Goal: Task Accomplishment & Management: Manage account settings

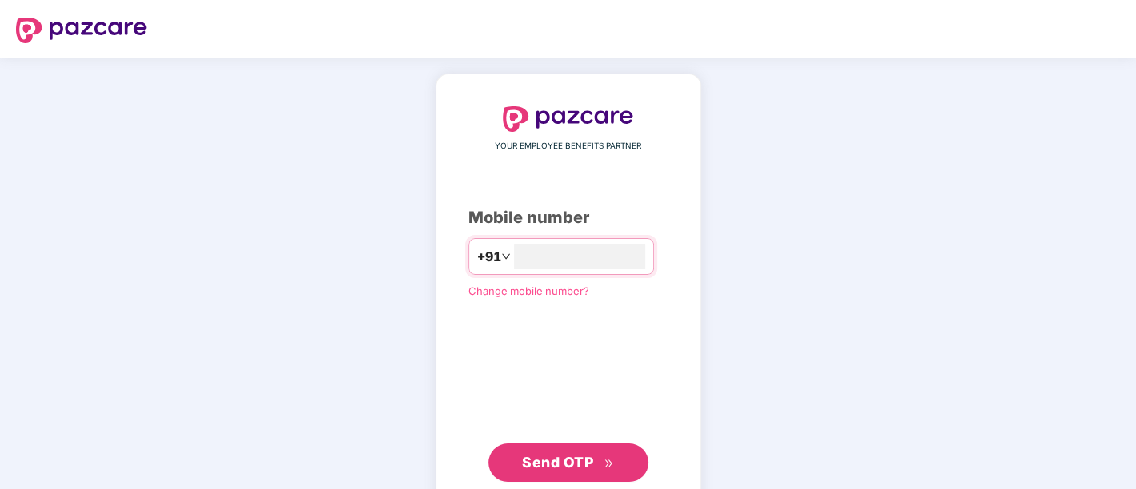
type input "**********"
click at [573, 442] on button "Send OTP" at bounding box center [568, 461] width 160 height 38
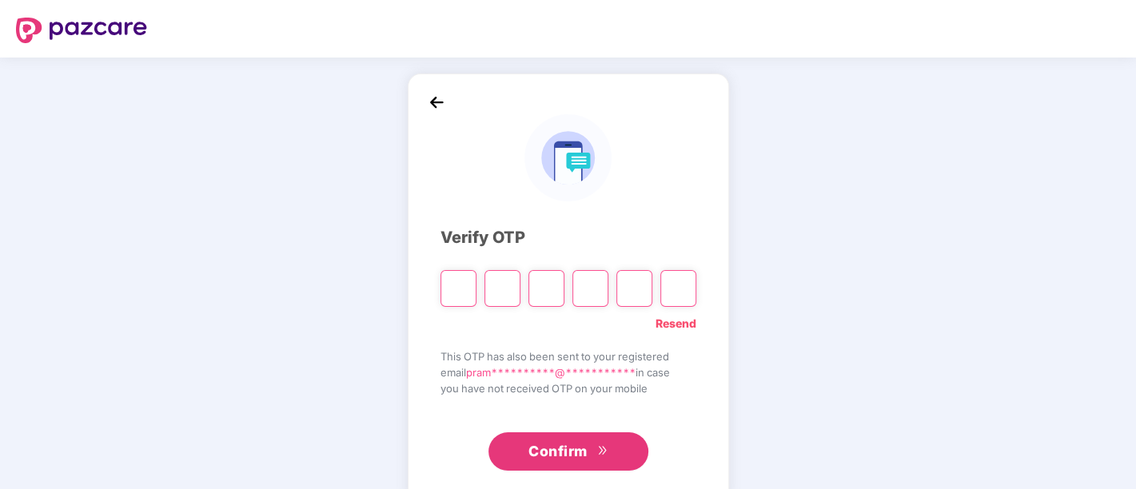
type input "*"
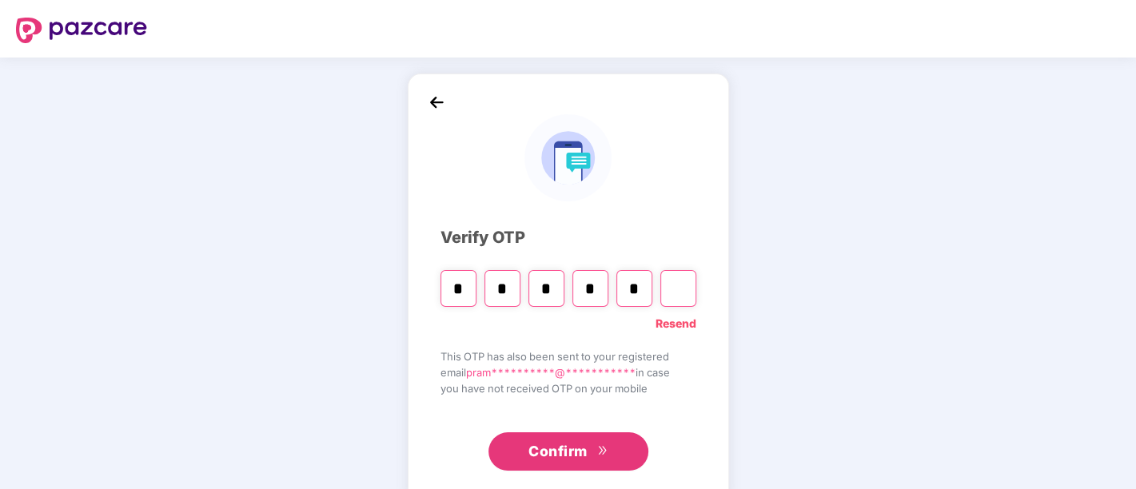
type input "*"
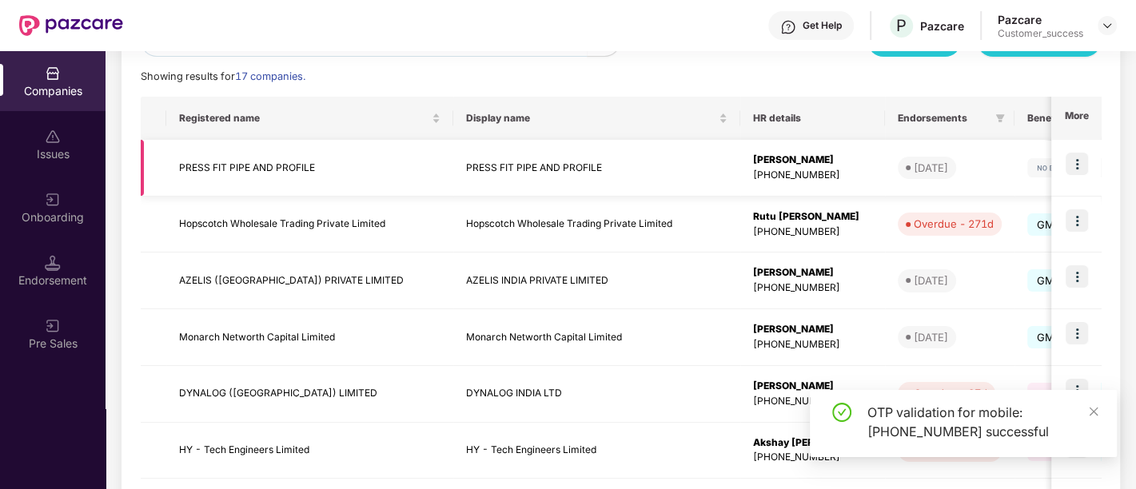
scroll to position [218, 0]
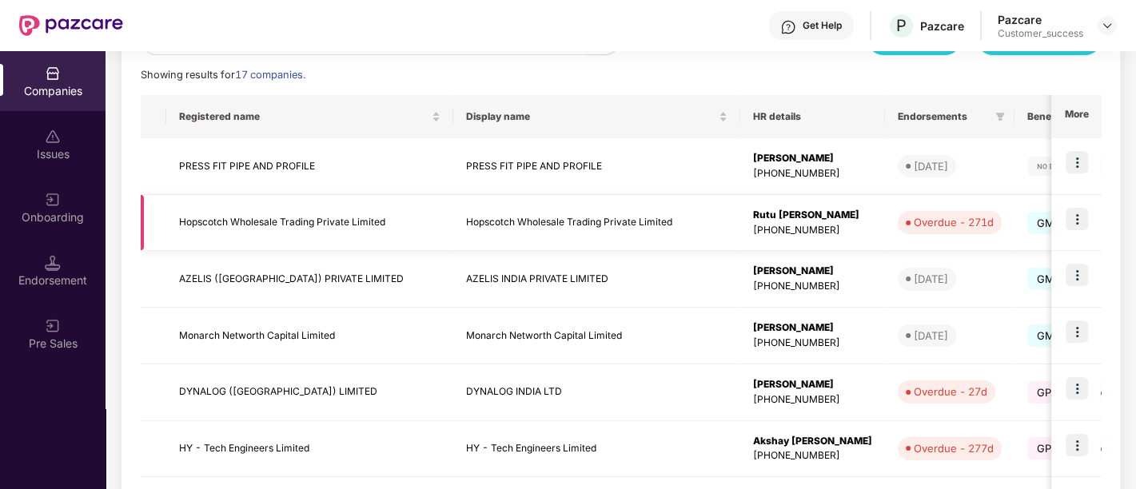
click at [1080, 222] on img at bounding box center [1076, 219] width 22 height 22
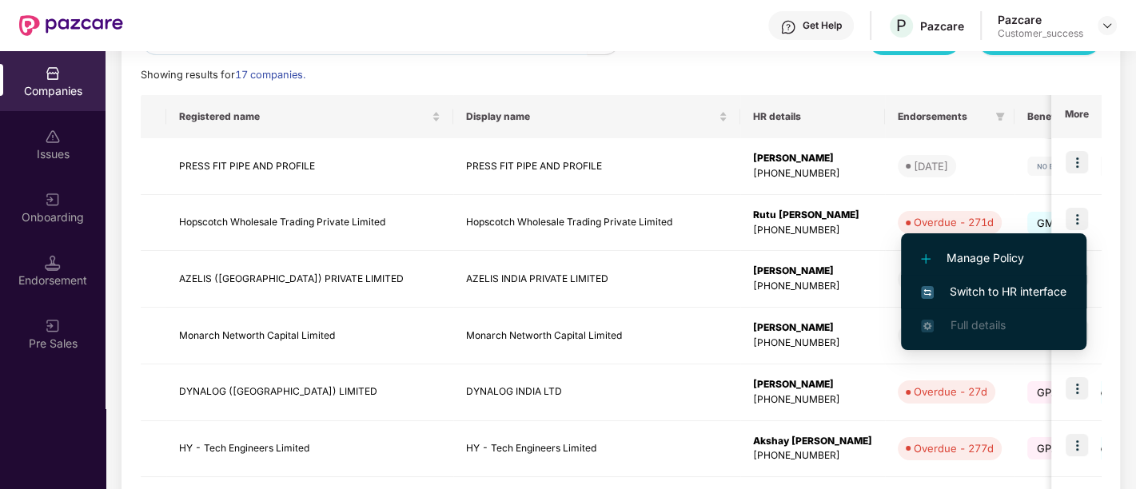
click at [957, 300] on span "Switch to HR interface" at bounding box center [993, 292] width 145 height 18
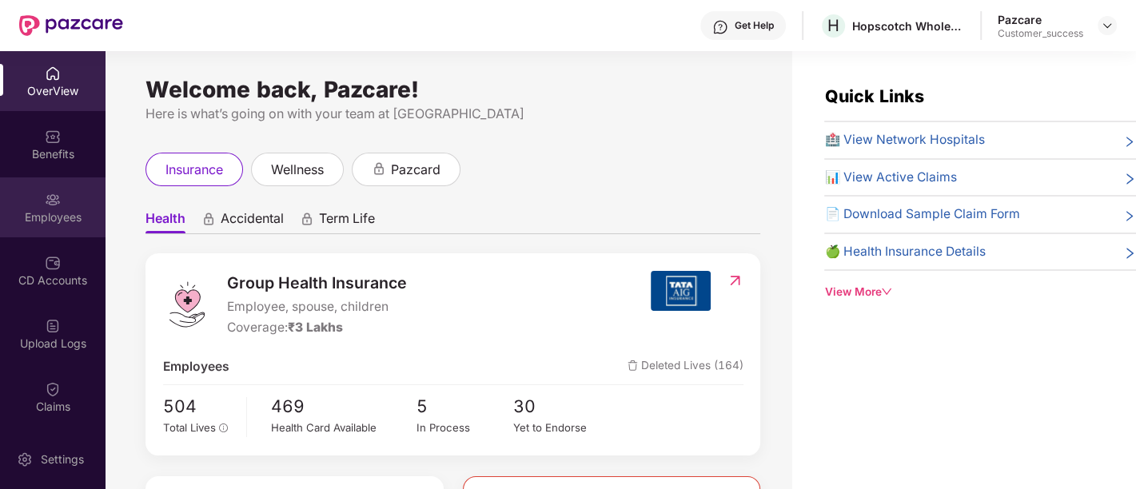
click at [70, 221] on div "Employees" at bounding box center [52, 217] width 105 height 16
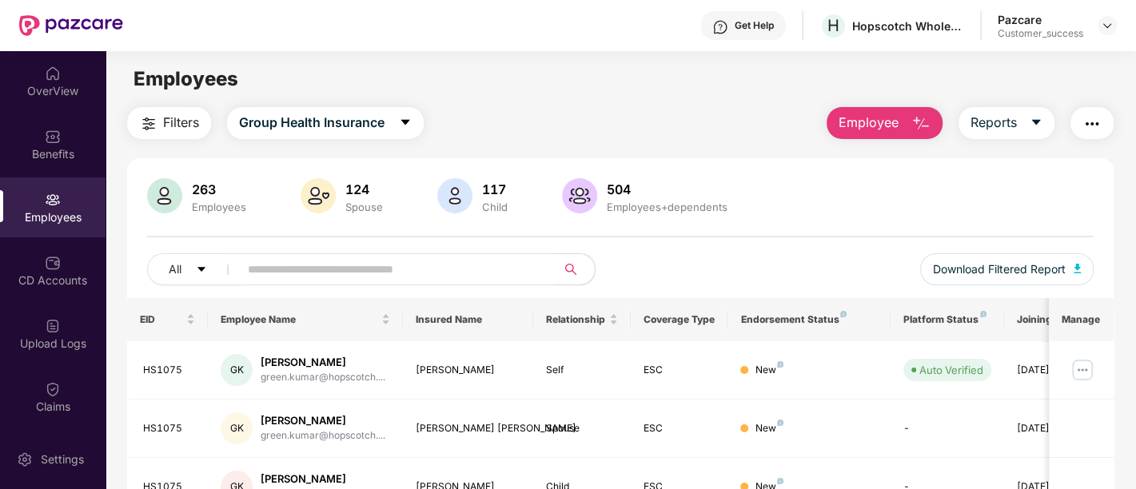
click at [392, 269] on input "text" at bounding box center [391, 269] width 287 height 24
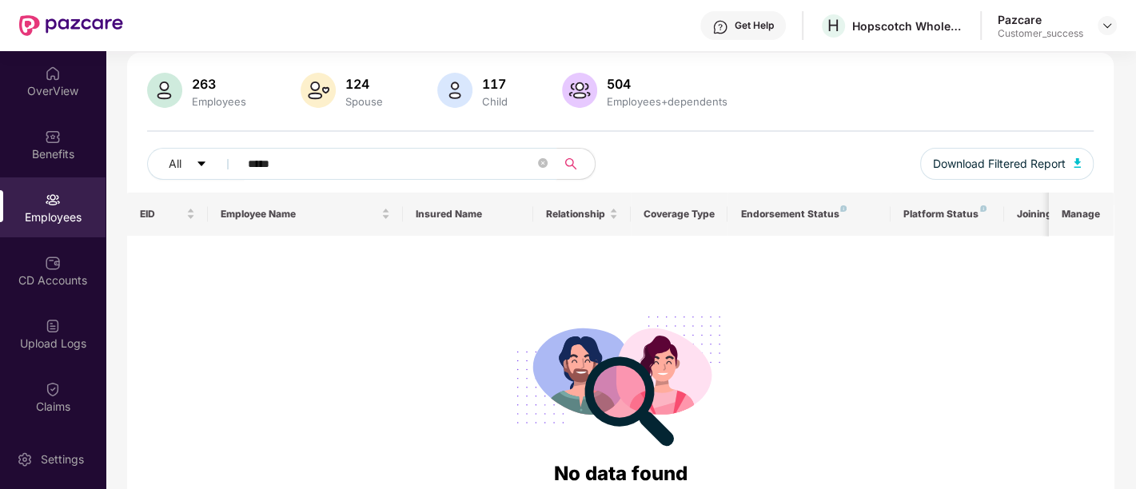
scroll to position [106, 0]
type input "*****"
